Goal: Check status: Check status

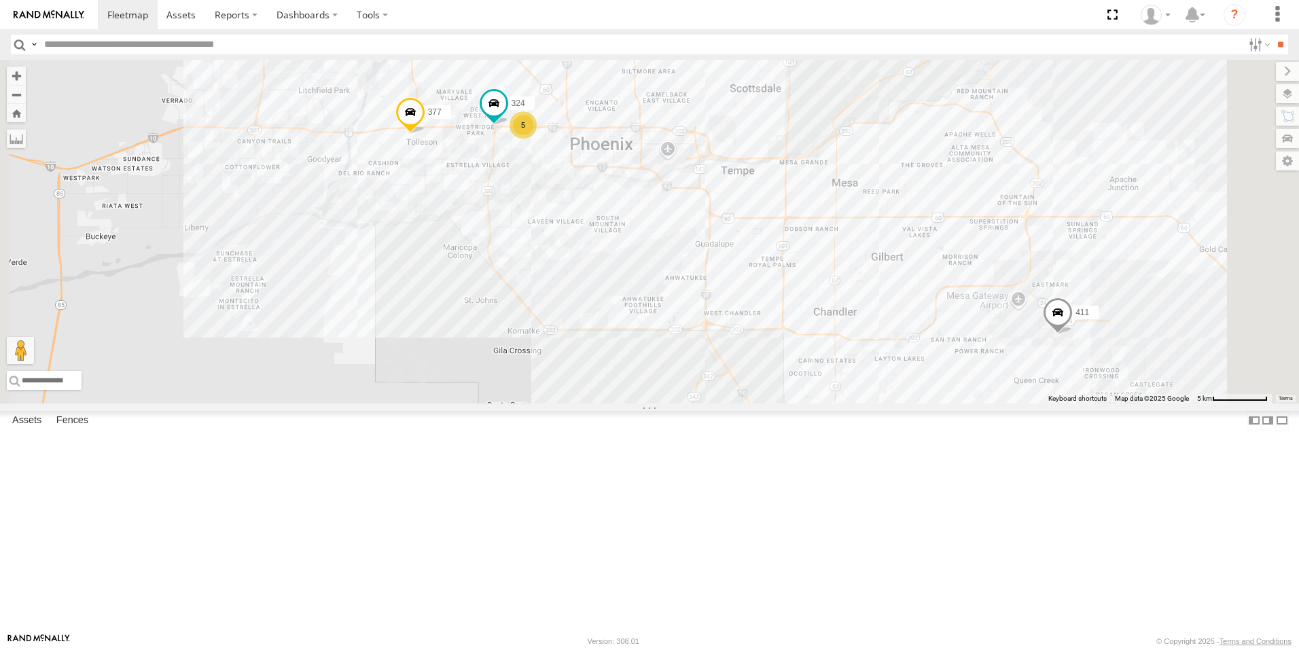
drag, startPoint x: 697, startPoint y: 264, endPoint x: 711, endPoint y: 291, distance: 31.3
click at [711, 291] on div "377 324 5 411" at bounding box center [649, 232] width 1299 height 344
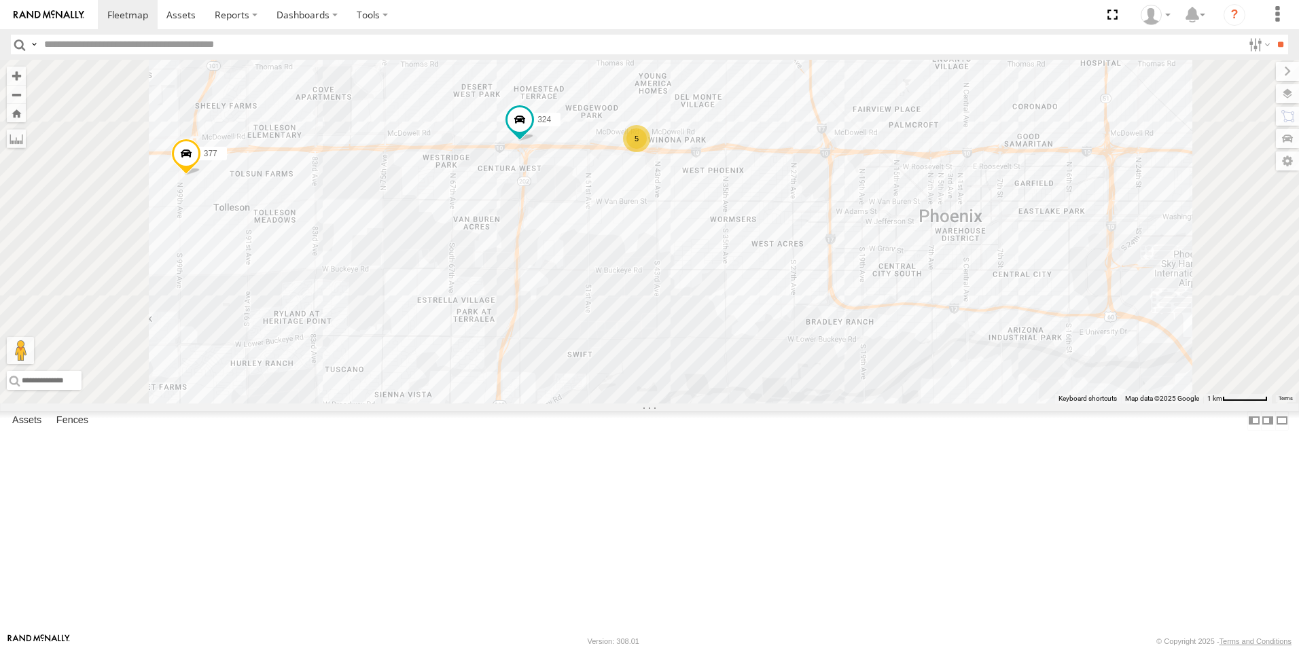
drag, startPoint x: 673, startPoint y: 268, endPoint x: 681, endPoint y: 289, distance: 22.3
click at [681, 288] on div "377 324 411 5" at bounding box center [649, 232] width 1299 height 344
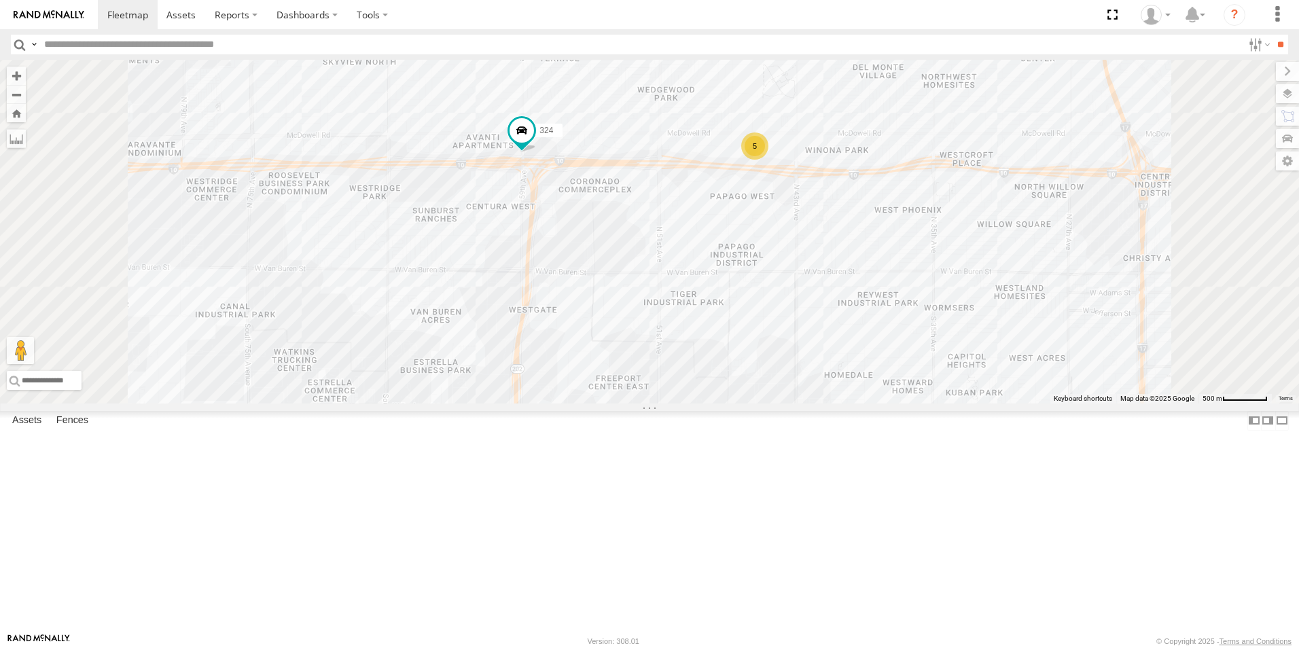
drag, startPoint x: 698, startPoint y: 291, endPoint x: 700, endPoint y: 303, distance: 11.6
click at [700, 303] on div "377 324 411 5" at bounding box center [649, 232] width 1299 height 344
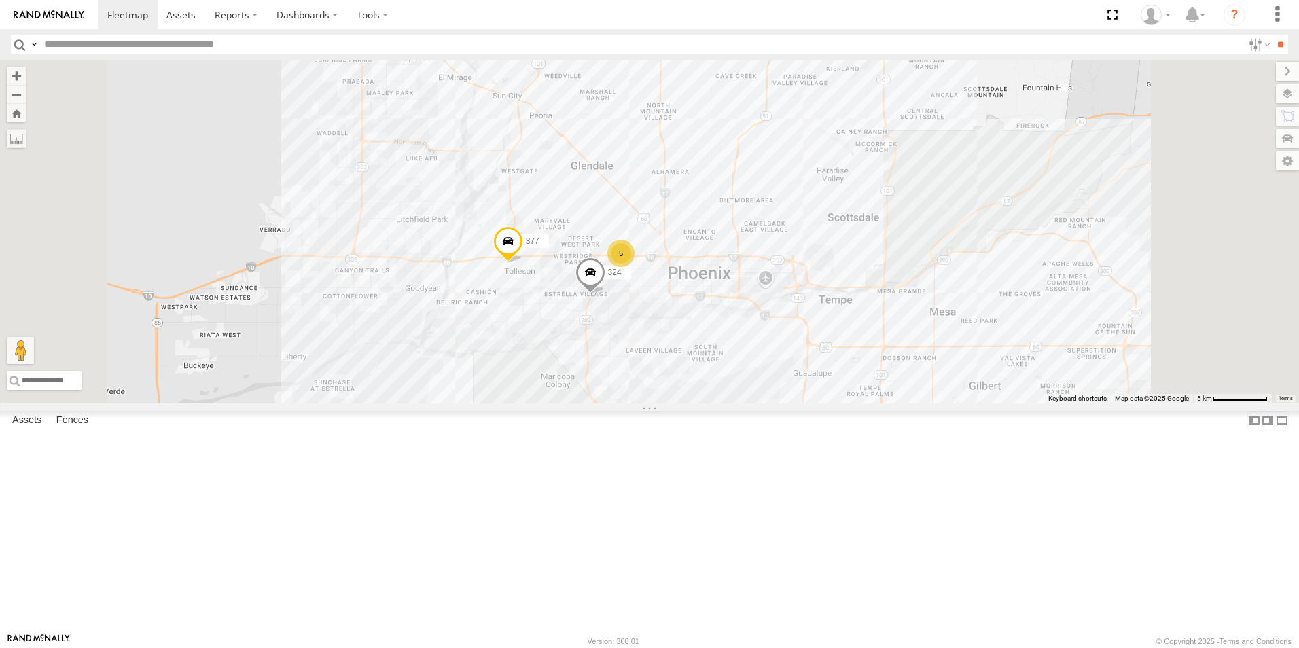
drag, startPoint x: 895, startPoint y: 430, endPoint x: 847, endPoint y: 404, distance: 54.1
click at [851, 404] on div "377 324 5" at bounding box center [649, 232] width 1299 height 344
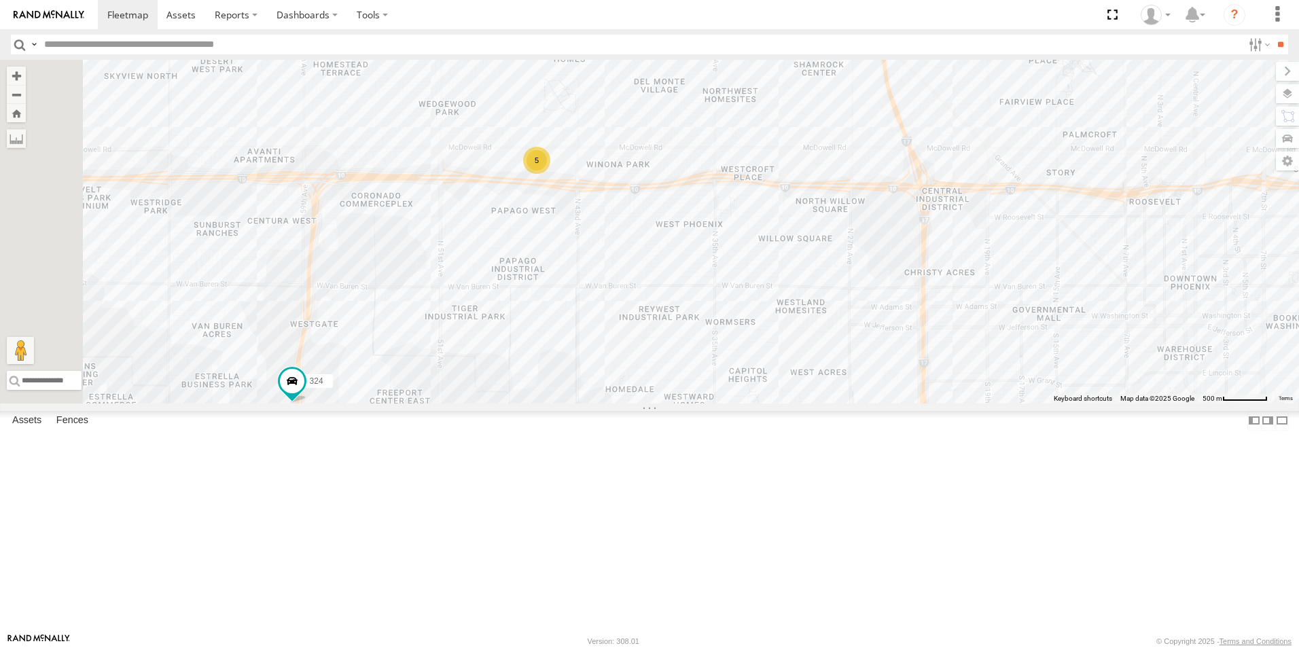
drag, startPoint x: 636, startPoint y: 387, endPoint x: 700, endPoint y: 413, distance: 69.5
click at [711, 404] on div "411 377 324 5" at bounding box center [649, 232] width 1299 height 344
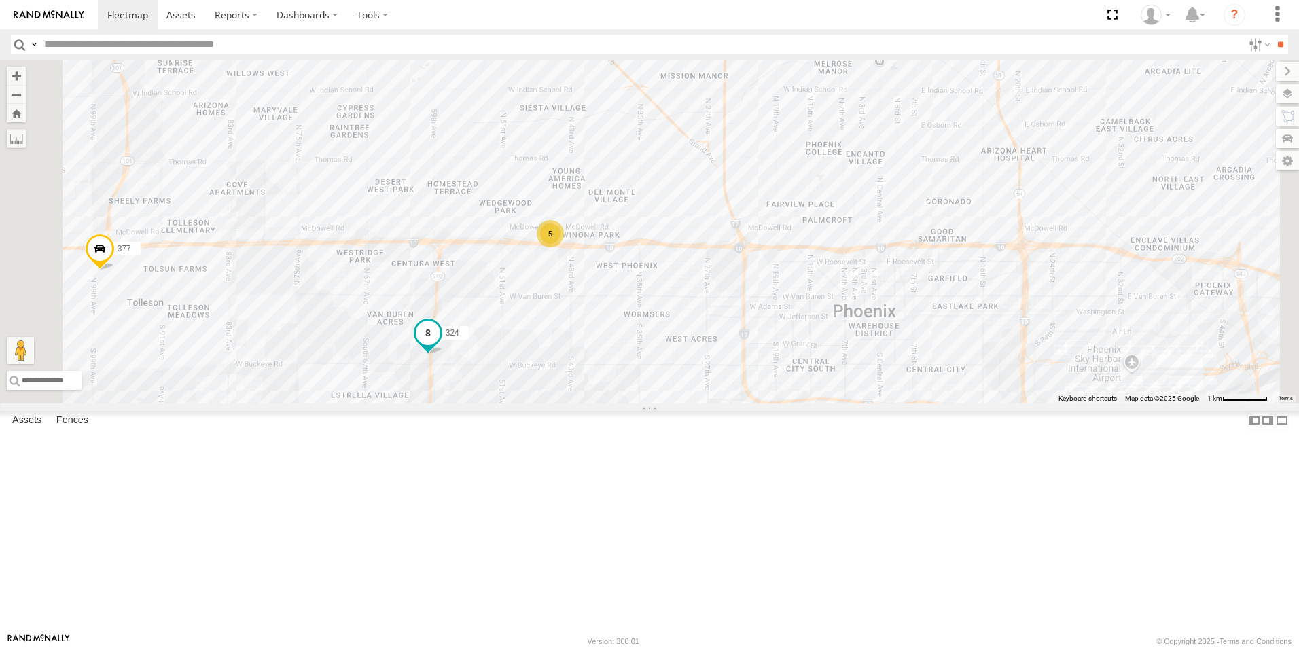
click at [440, 345] on span at bounding box center [428, 333] width 24 height 24
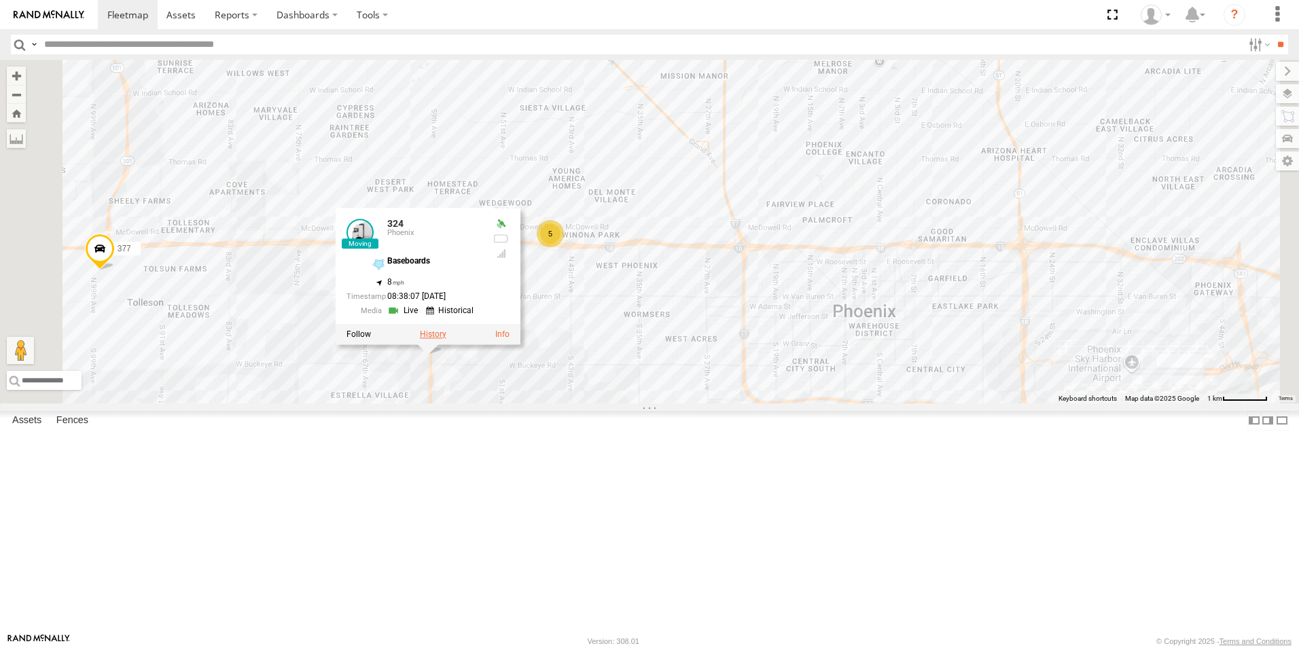
click at [446, 339] on label at bounding box center [433, 335] width 26 height 10
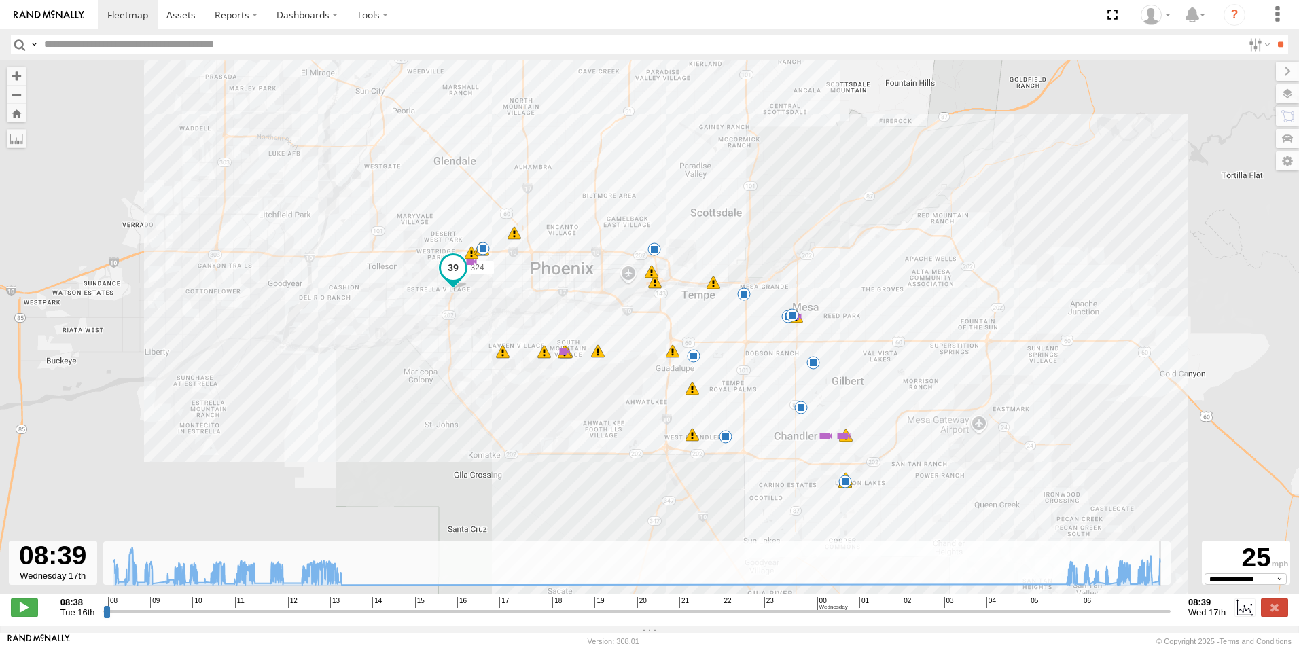
drag, startPoint x: 109, startPoint y: 620, endPoint x: 1236, endPoint y: 629, distance: 1127.2
type input "**********"
click at [1171, 618] on input "range" at bounding box center [636, 611] width 1067 height 13
click at [116, 12] on span at bounding box center [127, 14] width 41 height 13
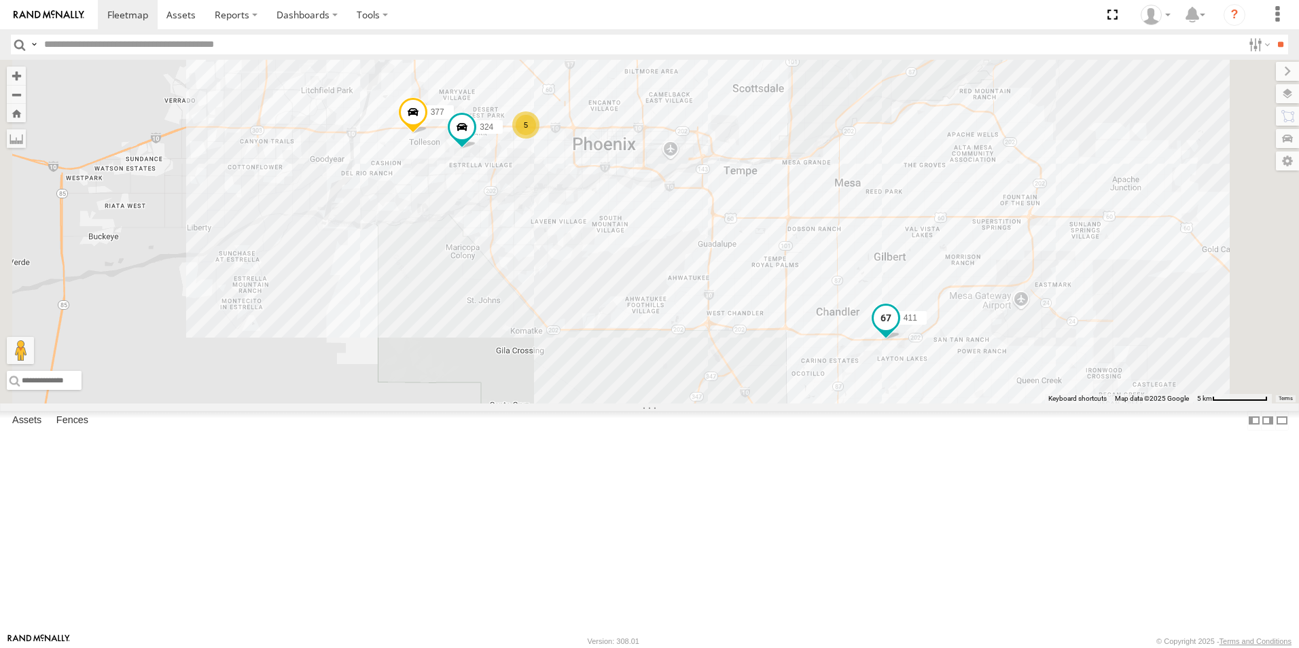
click at [898, 330] on span at bounding box center [886, 318] width 24 height 24
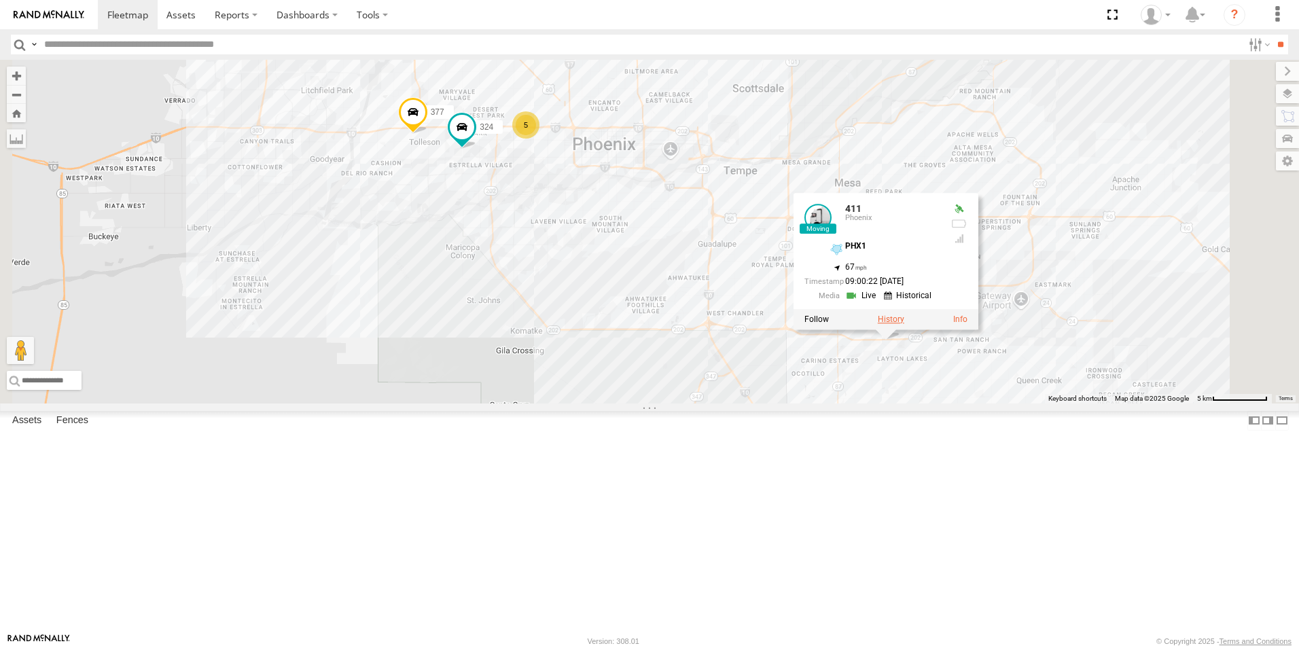
click at [904, 324] on label at bounding box center [891, 320] width 26 height 10
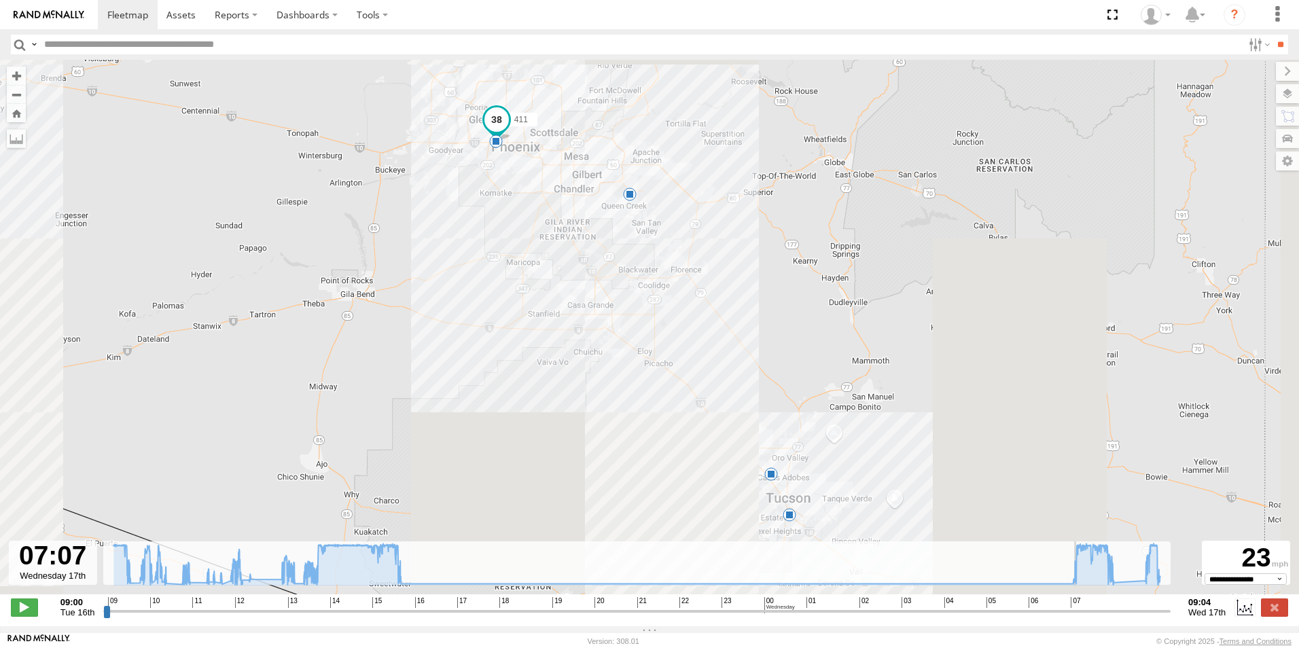
drag, startPoint x: 110, startPoint y: 619, endPoint x: 1080, endPoint y: 634, distance: 970.3
type input "**********"
click at [1080, 618] on input "range" at bounding box center [636, 611] width 1067 height 13
click at [120, 1] on link at bounding box center [128, 14] width 60 height 29
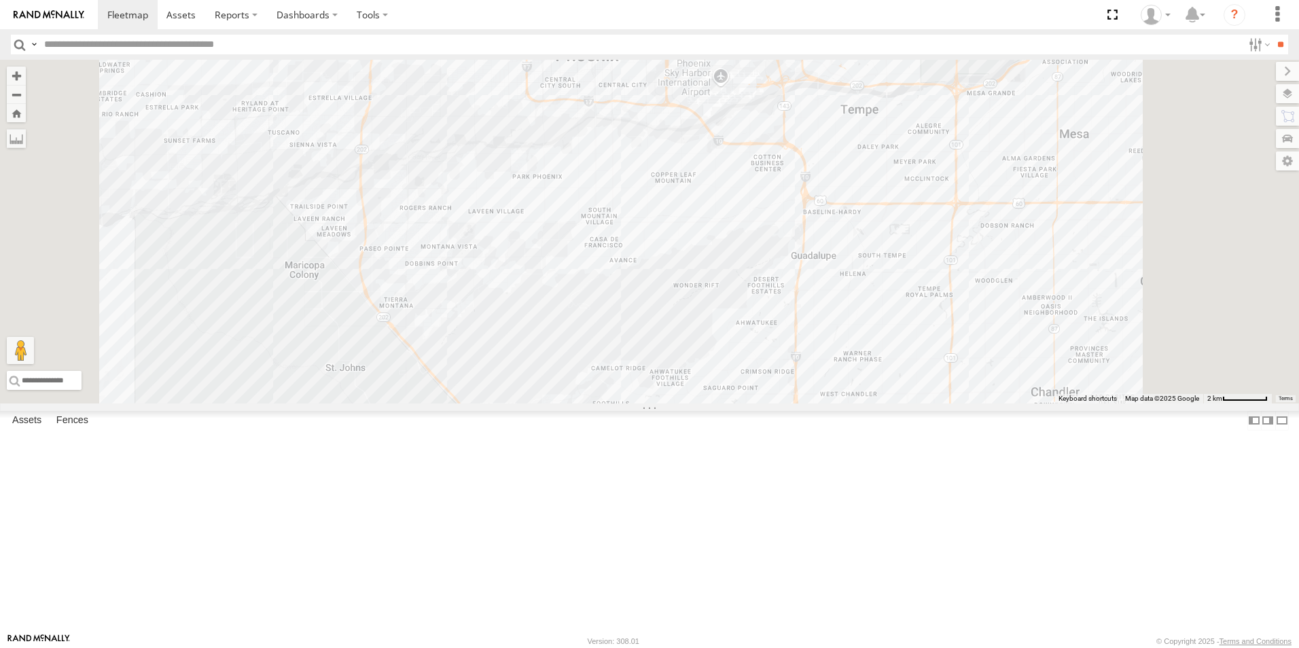
click at [323, 30] on span at bounding box center [308, 11] width 30 height 37
click at [327, 14] on label at bounding box center [313, 10] width 26 height 10
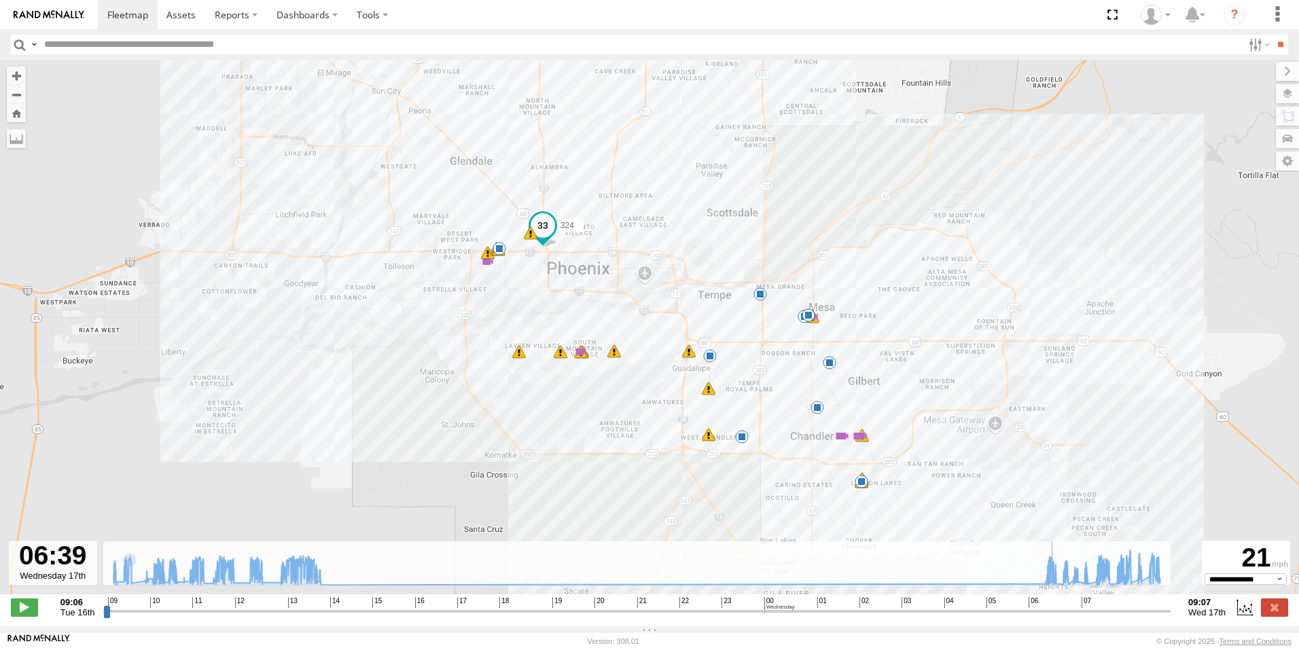
drag, startPoint x: 107, startPoint y: 618, endPoint x: 1057, endPoint y: 660, distance: 950.7
type input "**********"
click at [1057, 618] on input "range" at bounding box center [636, 611] width 1067 height 13
click at [123, 12] on span at bounding box center [127, 14] width 41 height 13
